Goal: Task Accomplishment & Management: Manage account settings

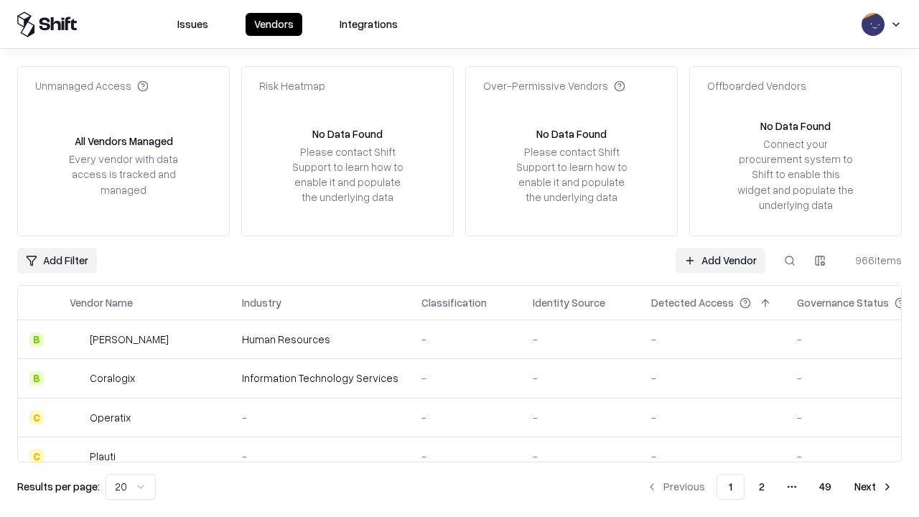
click at [720, 260] on link "Add Vendor" at bounding box center [721, 261] width 90 height 26
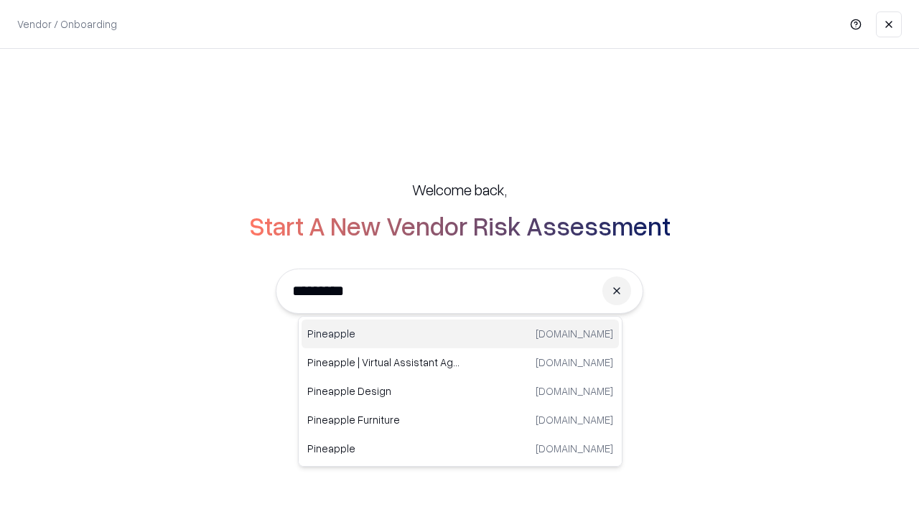
click at [460, 334] on div "Pineapple pineappleenergy.com" at bounding box center [460, 334] width 317 height 29
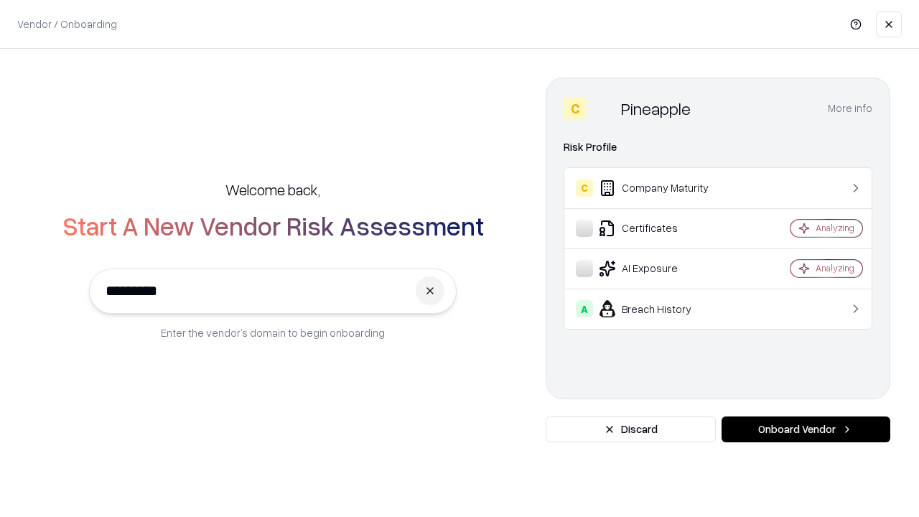
type input "*********"
click at [806, 430] on button "Onboard Vendor" at bounding box center [806, 430] width 169 height 26
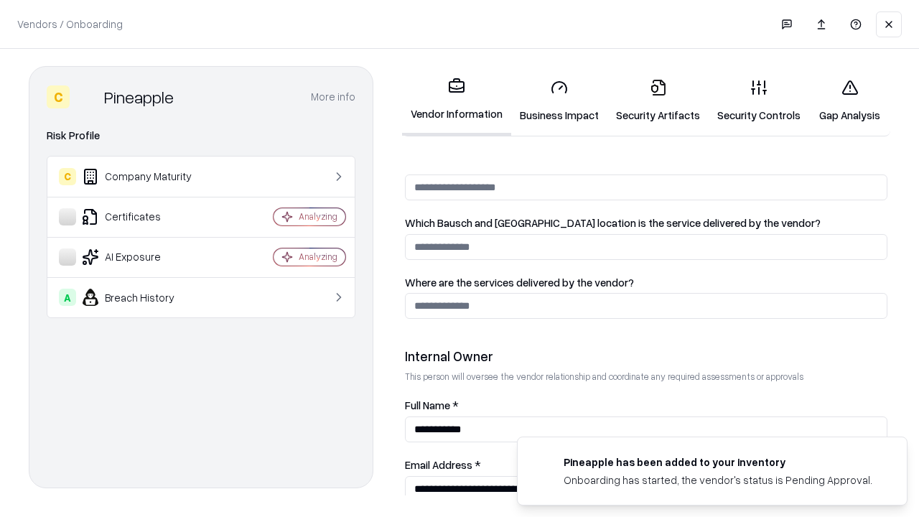
scroll to position [744, 0]
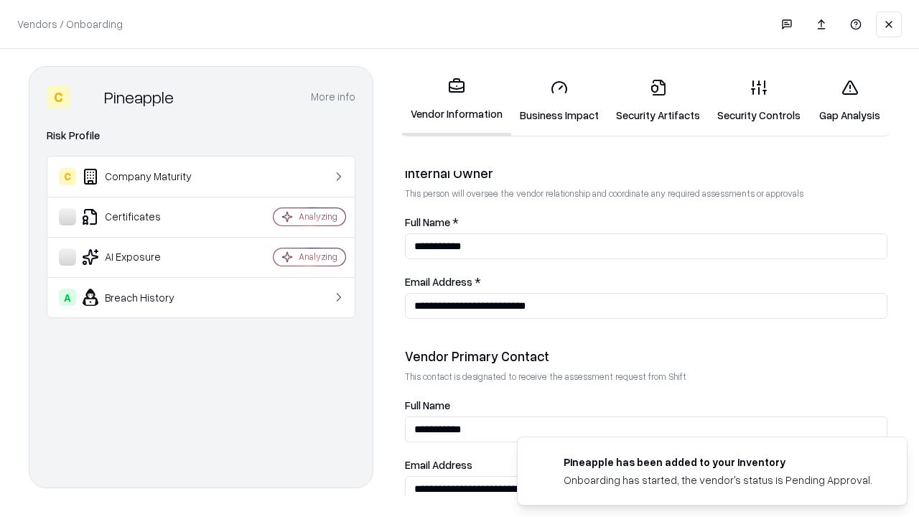
click at [560, 101] on link "Business Impact" at bounding box center [559, 101] width 96 height 67
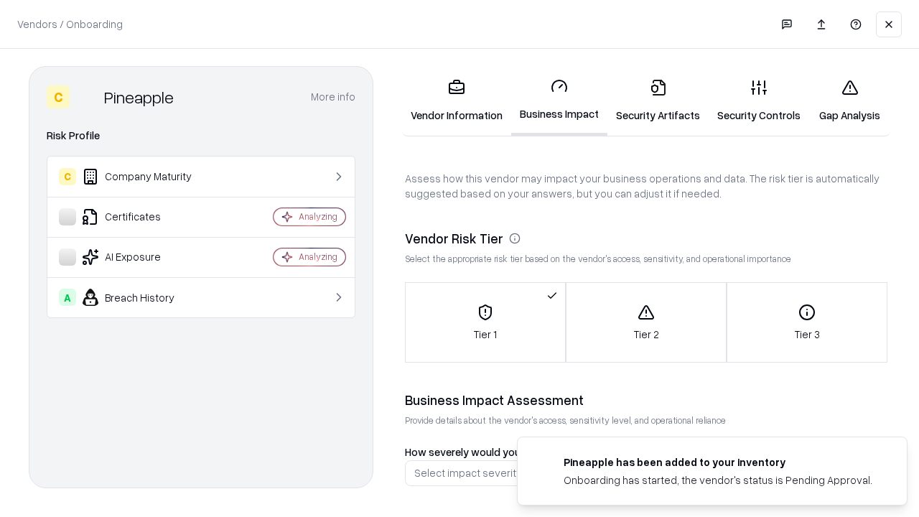
click at [658, 101] on link "Security Artifacts" at bounding box center [658, 101] width 101 height 67
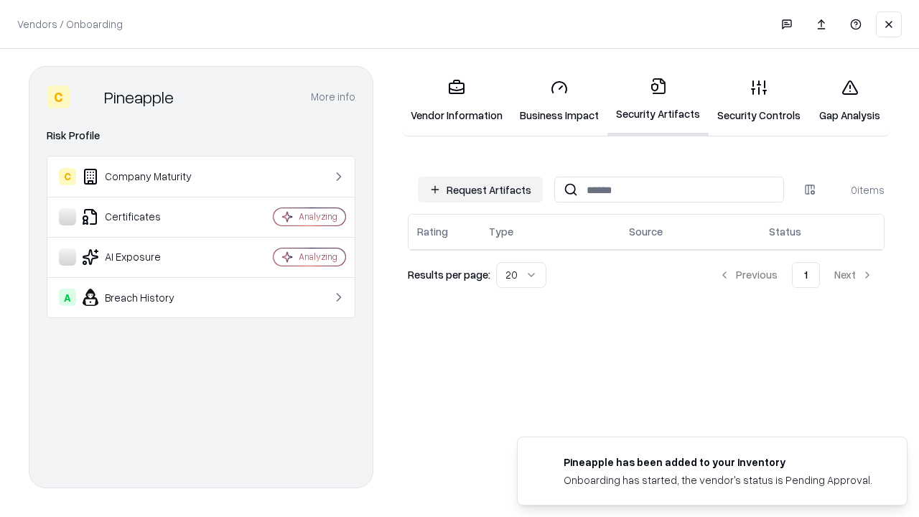
click at [481, 190] on button "Request Artifacts" at bounding box center [480, 190] width 125 height 26
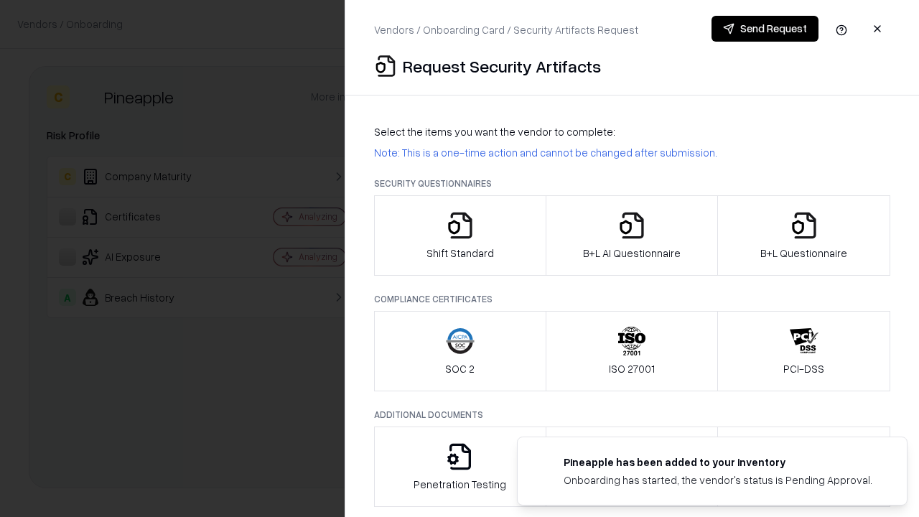
click at [460, 236] on icon "button" at bounding box center [460, 225] width 29 height 29
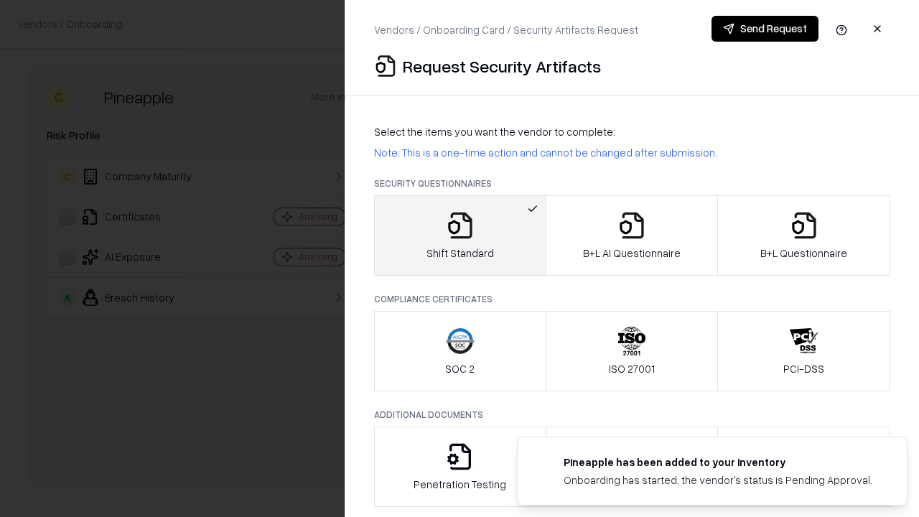
click at [765, 29] on button "Send Request" at bounding box center [765, 29] width 107 height 26
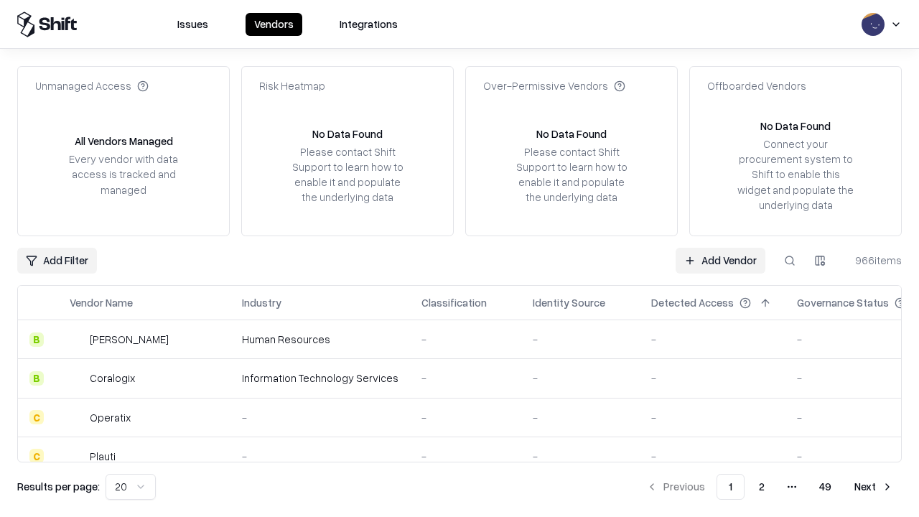
click at [790, 260] on button at bounding box center [790, 261] width 26 height 26
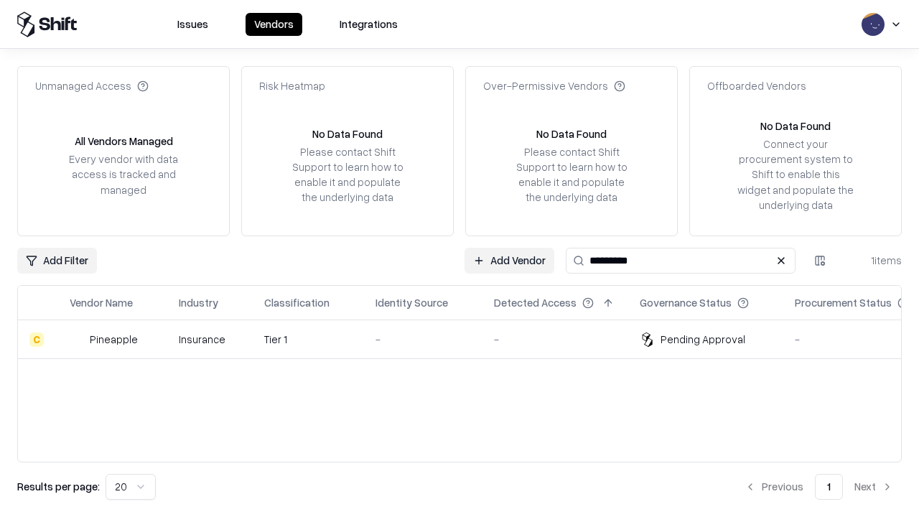
type input "*********"
click at [468, 339] on div "-" at bounding box center [424, 339] width 96 height 15
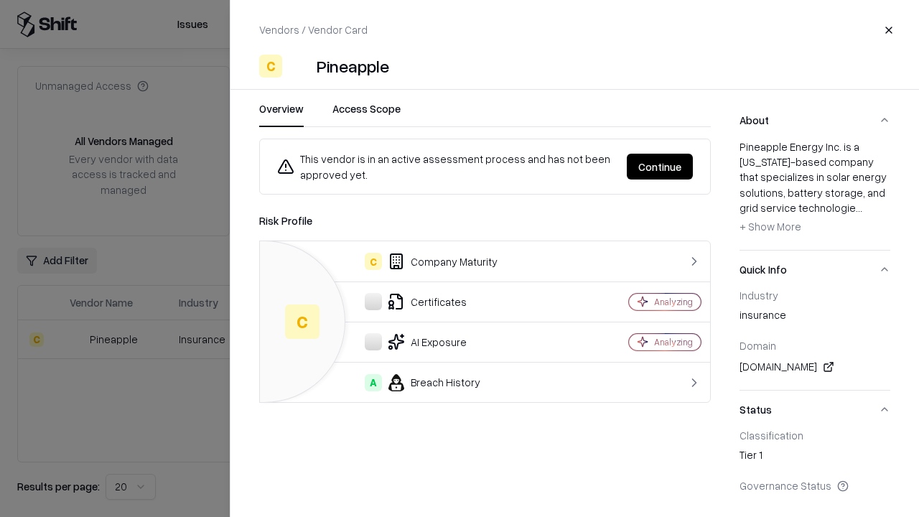
click at [660, 167] on button "Continue" at bounding box center [660, 167] width 66 height 26
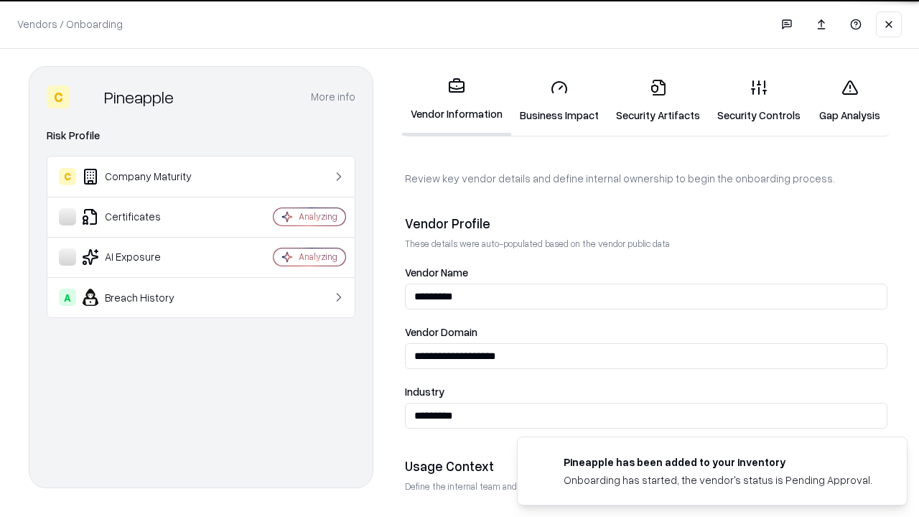
click at [658, 101] on link "Security Artifacts" at bounding box center [658, 101] width 101 height 67
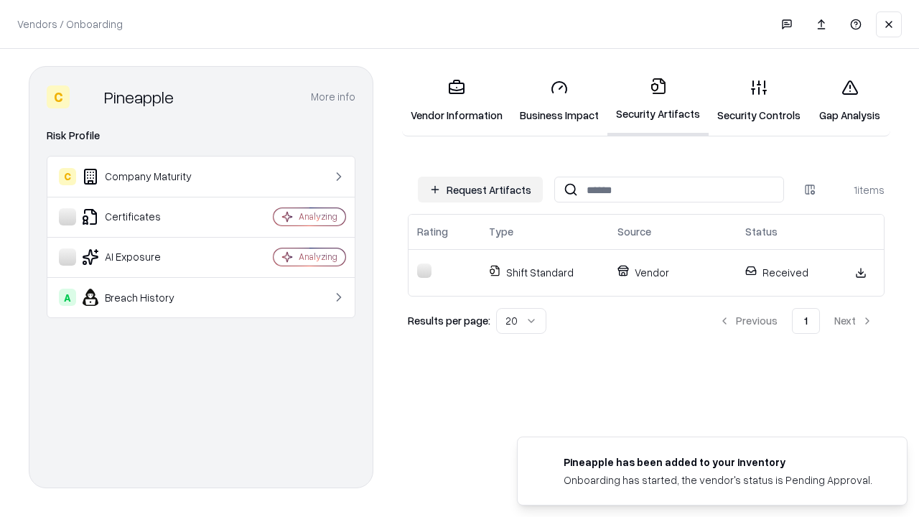
click at [759, 101] on link "Security Controls" at bounding box center [759, 101] width 101 height 67
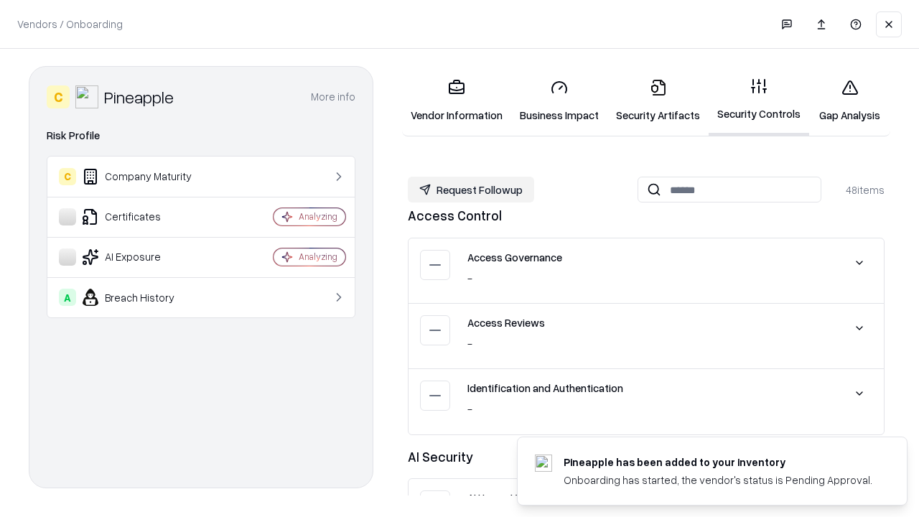
click at [471, 190] on button "Request Followup" at bounding box center [471, 190] width 126 height 26
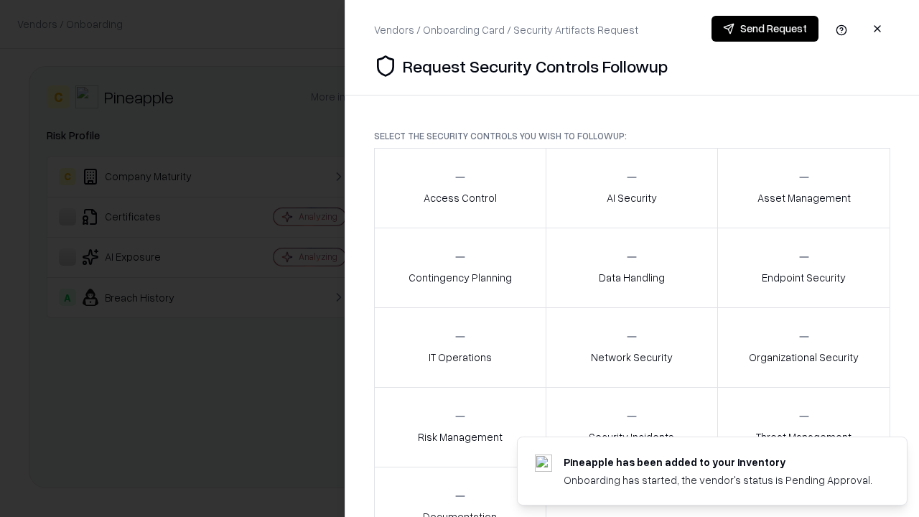
click at [460, 188] on div "Access Control" at bounding box center [460, 187] width 73 height 35
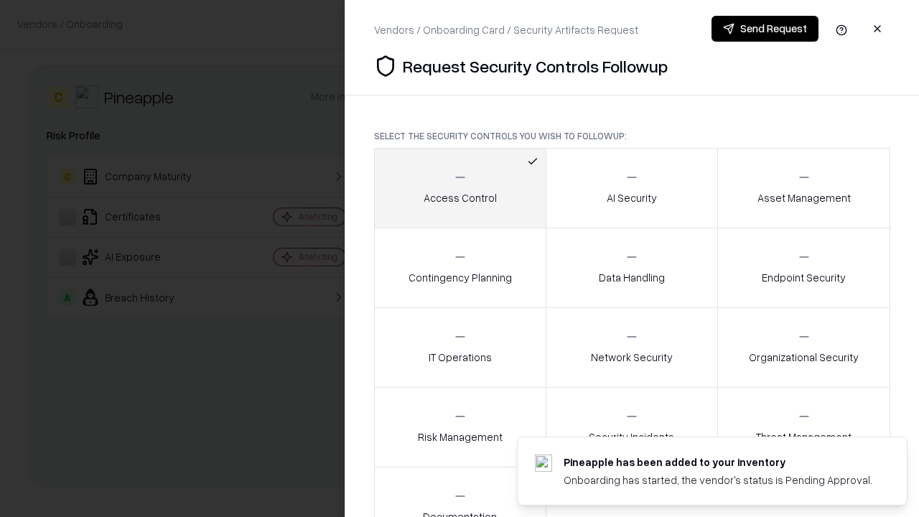
click at [765, 29] on button "Send Request" at bounding box center [765, 29] width 107 height 26
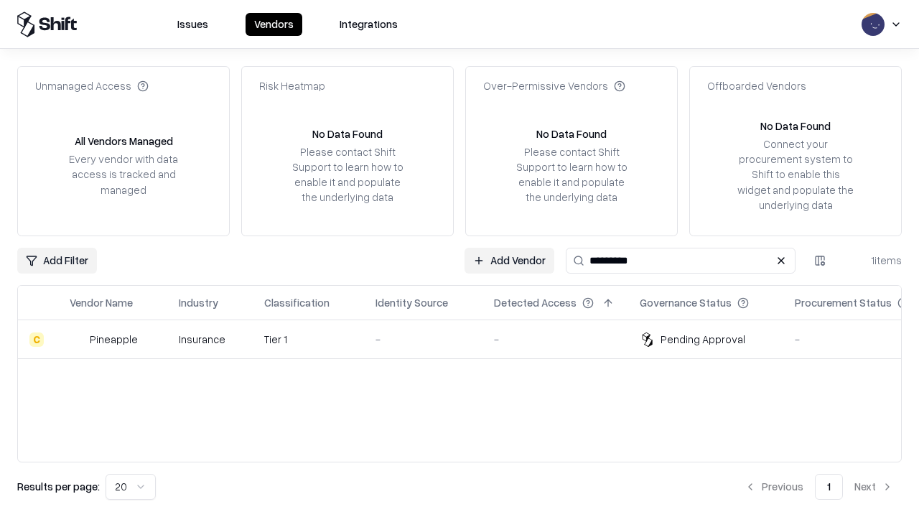
type input "*********"
click at [468, 339] on div "-" at bounding box center [424, 339] width 96 height 15
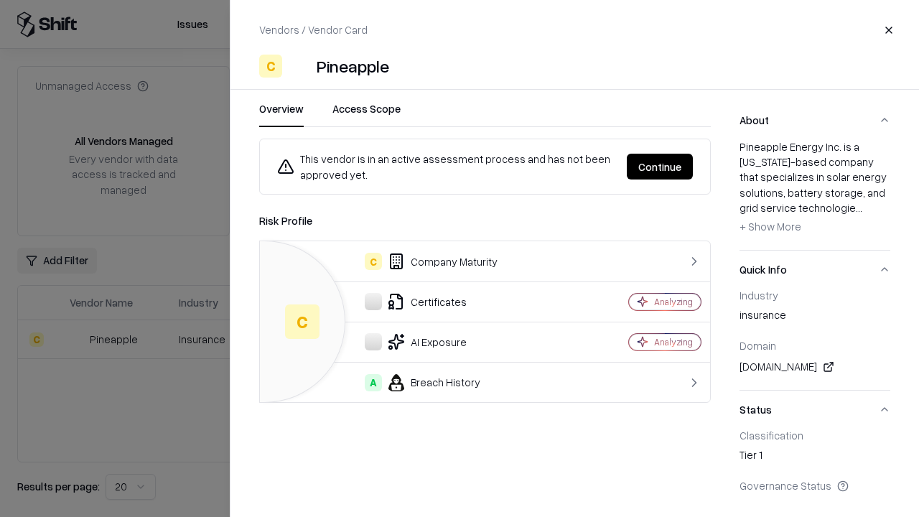
click at [660, 167] on button "Continue" at bounding box center [660, 167] width 66 height 26
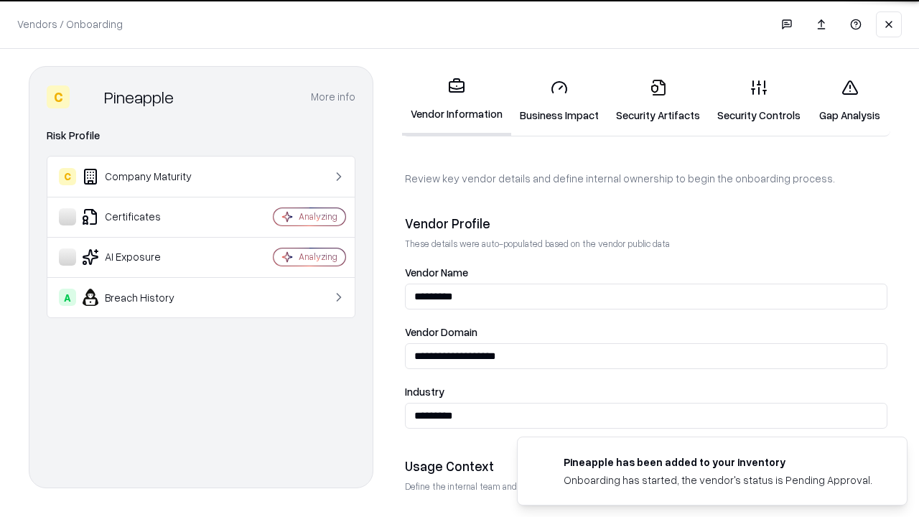
click at [850, 101] on link "Gap Analysis" at bounding box center [849, 101] width 81 height 67
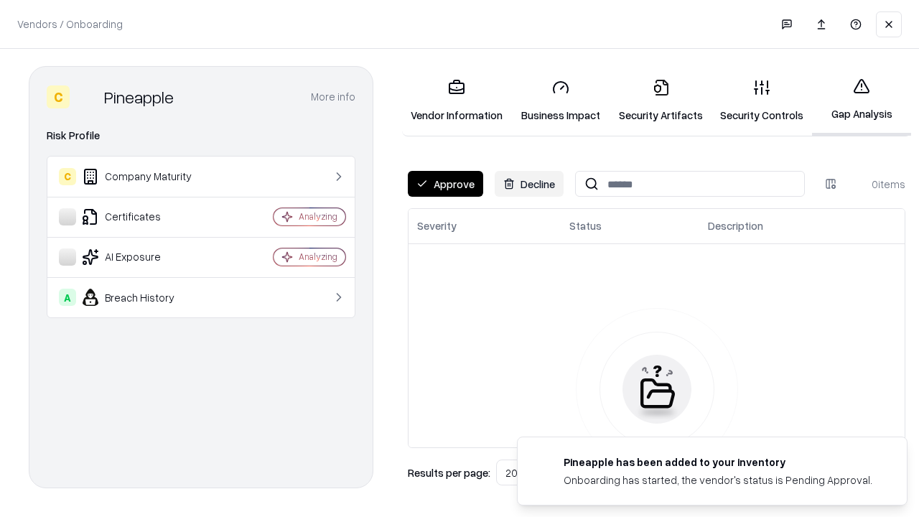
click at [445, 184] on button "Approve" at bounding box center [445, 184] width 75 height 26
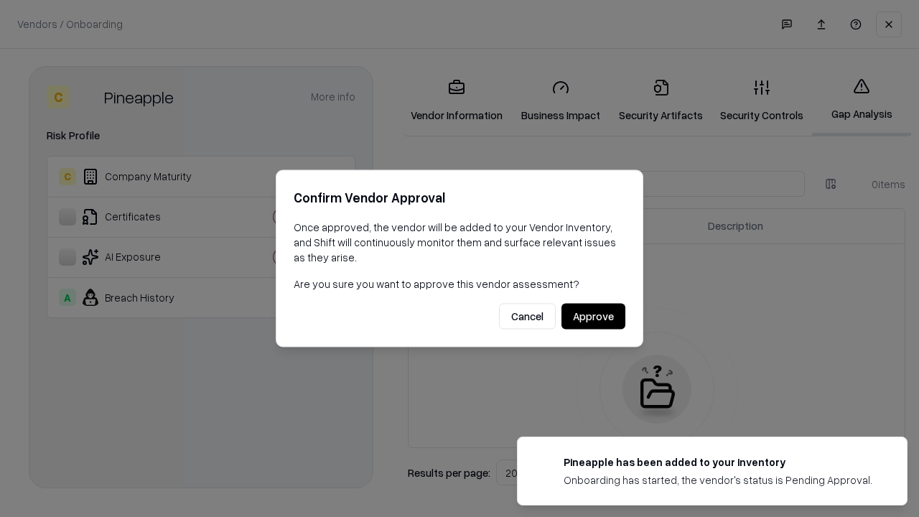
click at [593, 316] on button "Approve" at bounding box center [594, 317] width 64 height 26
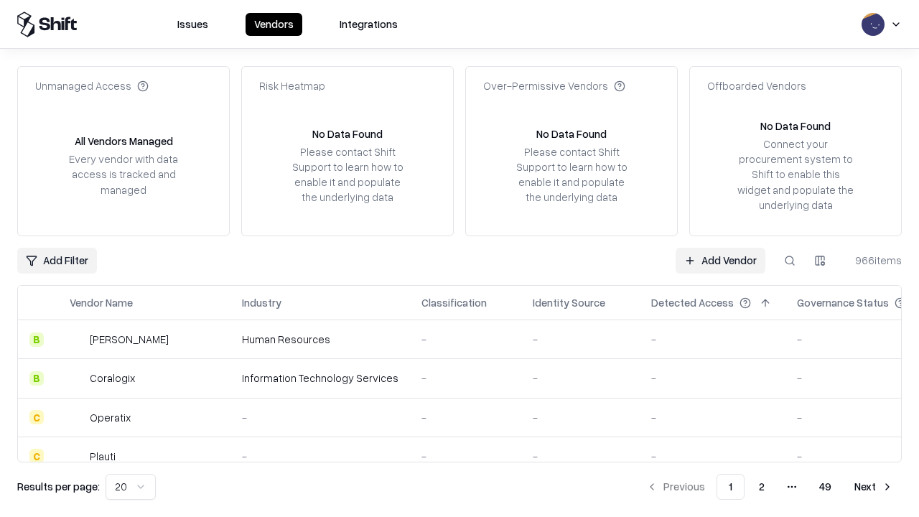
type input "*********"
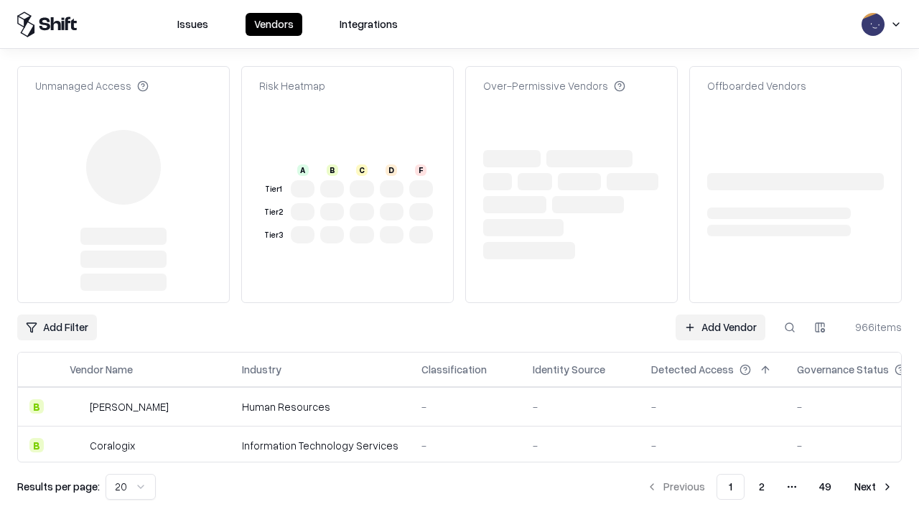
click at [720, 315] on link "Add Vendor" at bounding box center [721, 328] width 90 height 26
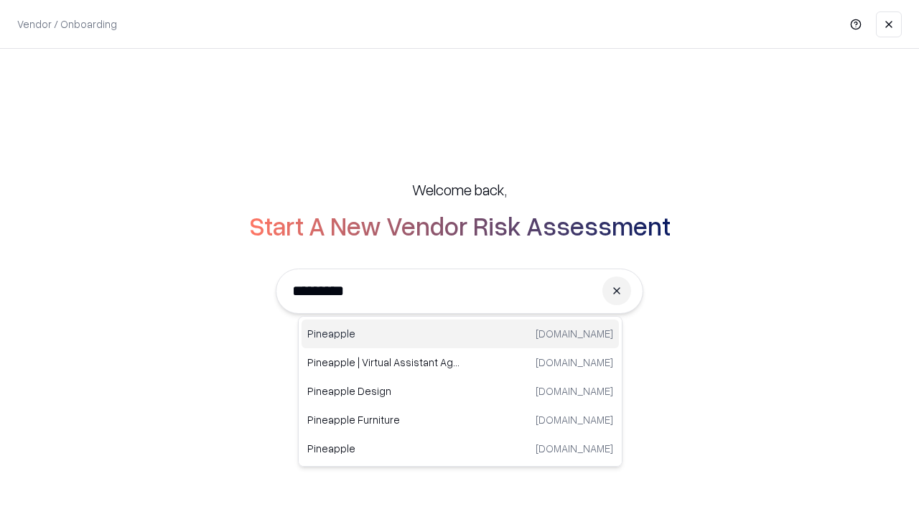
click at [460, 334] on div "Pineapple pineappleenergy.com" at bounding box center [460, 334] width 317 height 29
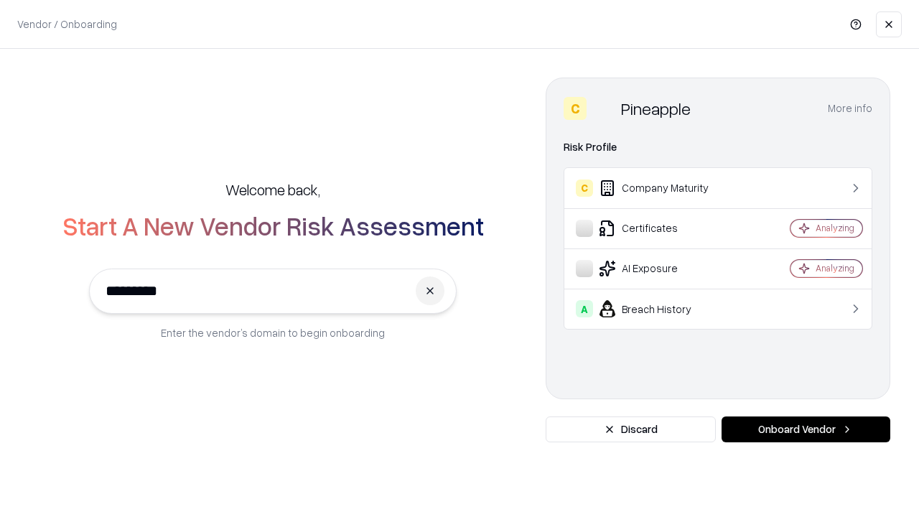
type input "*********"
click at [806, 430] on button "Onboard Vendor" at bounding box center [806, 430] width 169 height 26
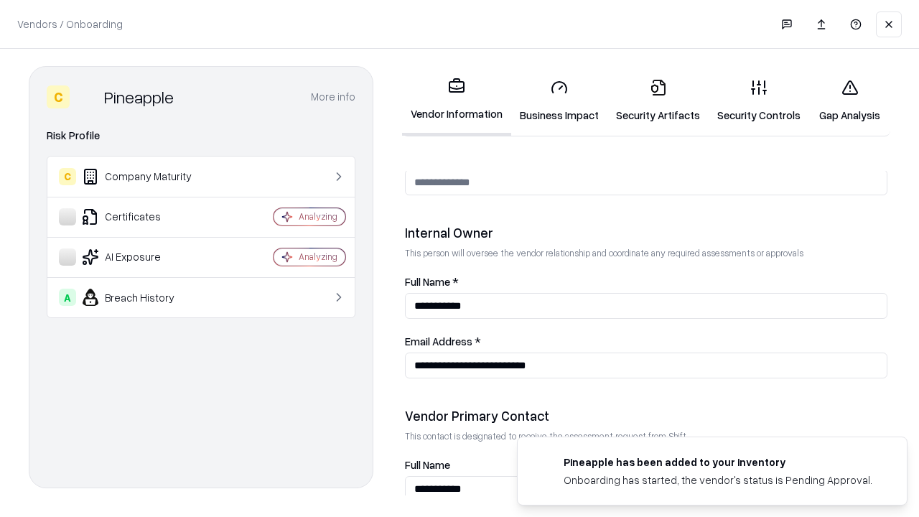
scroll to position [744, 0]
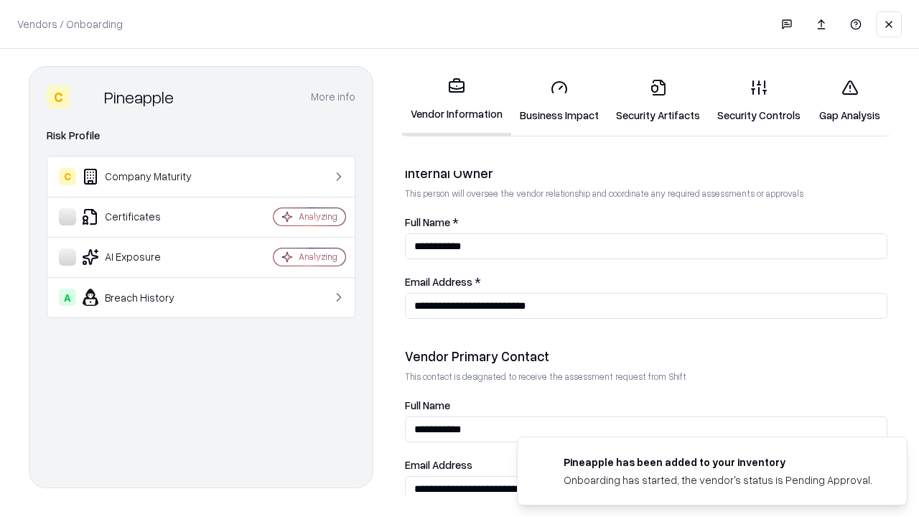
click at [850, 101] on link "Gap Analysis" at bounding box center [849, 101] width 81 height 67
